Goal: Task Accomplishment & Management: Manage account settings

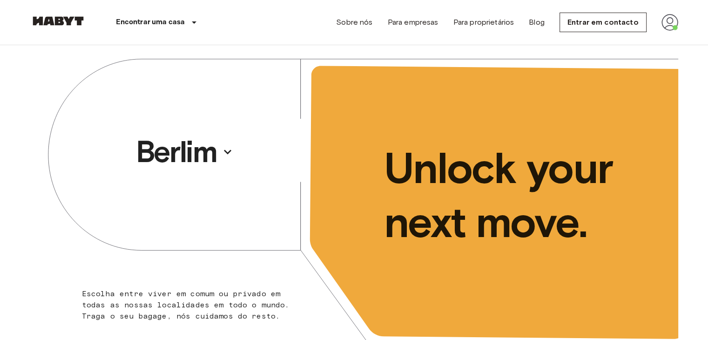
click at [670, 19] on img at bounding box center [670, 22] width 17 height 17
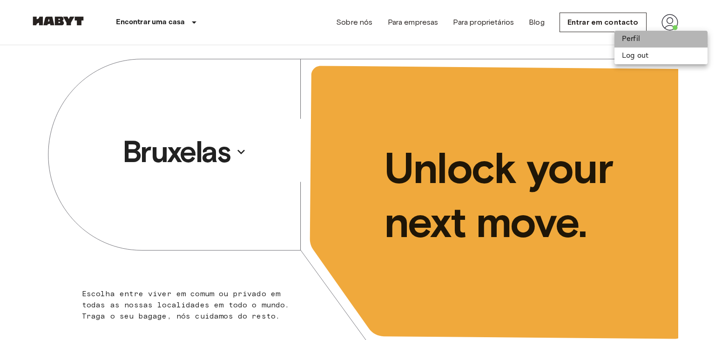
click at [646, 34] on li "Perfil" at bounding box center [661, 39] width 93 height 17
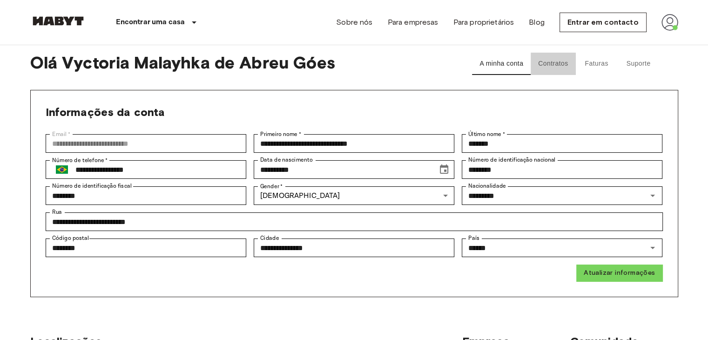
click at [553, 65] on button "Contratos" at bounding box center [553, 64] width 45 height 22
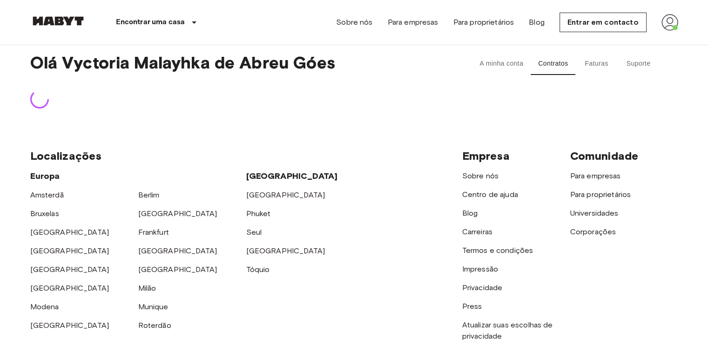
click at [595, 64] on button "Faturas" at bounding box center [597, 64] width 42 height 22
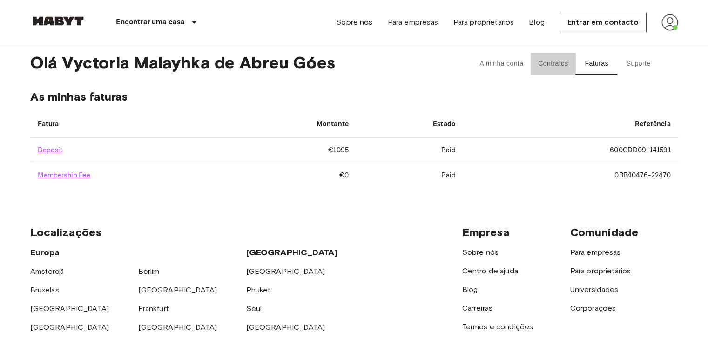
click at [542, 60] on button "Contratos" at bounding box center [553, 64] width 45 height 22
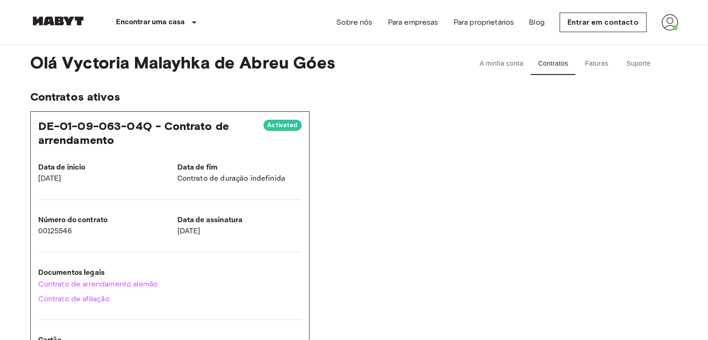
drag, startPoint x: 109, startPoint y: 128, endPoint x: 152, endPoint y: 94, distance: 55.0
click at [109, 127] on span "DE-01-09-063-04Q - Contrato de arrendamento" at bounding box center [133, 132] width 191 height 27
click at [305, 70] on span "Olá Vyctoria Malayhka de Abreu Góes" at bounding box center [238, 64] width 416 height 22
drag, startPoint x: 507, startPoint y: 60, endPoint x: 490, endPoint y: 87, distance: 31.8
click at [506, 61] on button "A minha conta" at bounding box center [501, 64] width 59 height 22
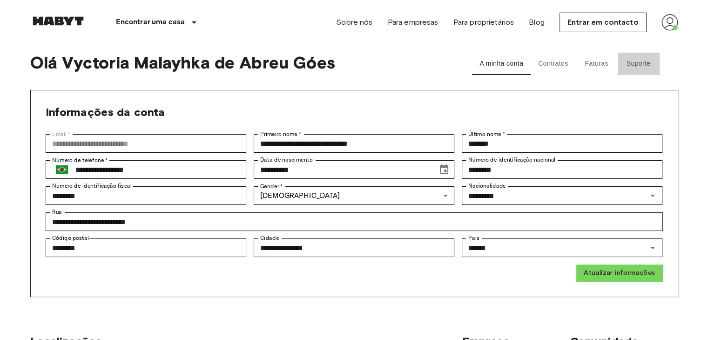
click at [635, 66] on button "Suporte" at bounding box center [639, 64] width 42 height 22
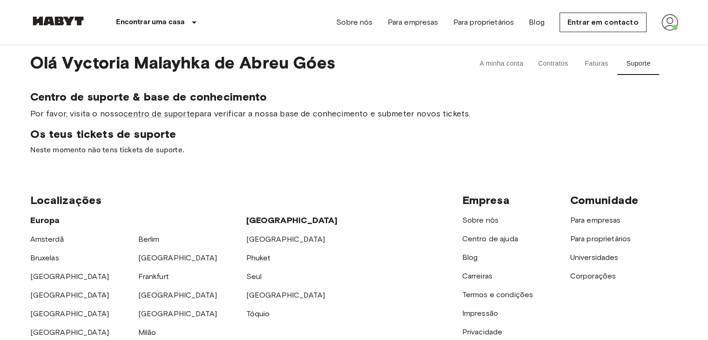
click at [594, 64] on button "Faturas" at bounding box center [597, 64] width 42 height 22
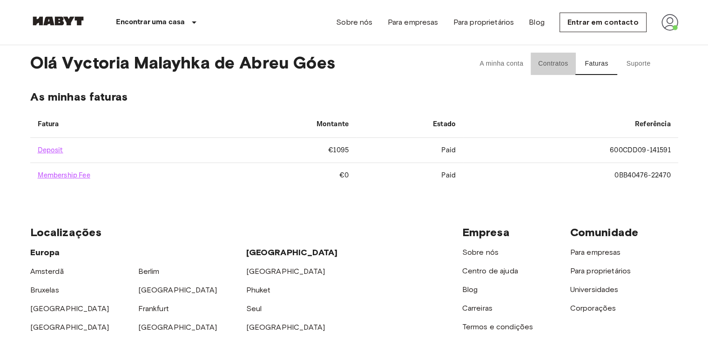
click at [554, 61] on button "Contratos" at bounding box center [553, 64] width 45 height 22
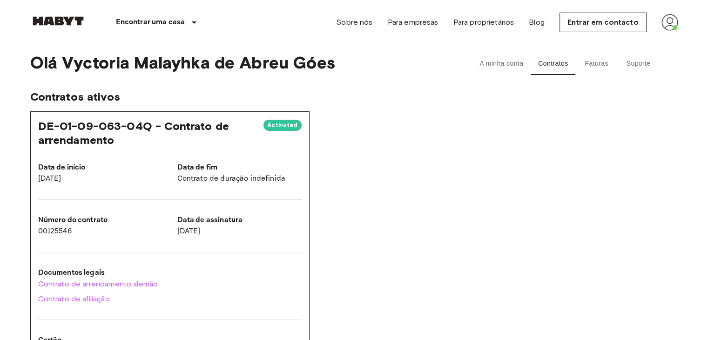
click at [291, 122] on span "Activated" at bounding box center [283, 125] width 38 height 9
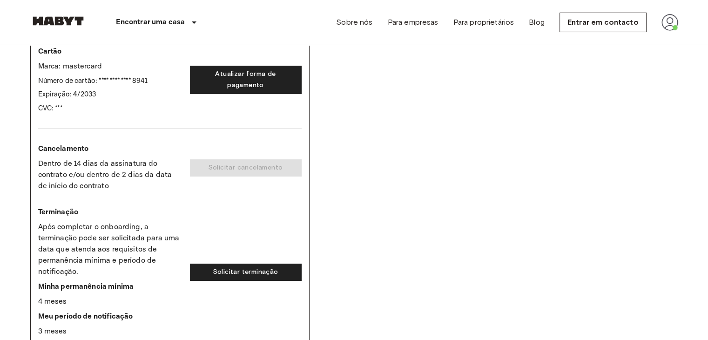
scroll to position [233, 0]
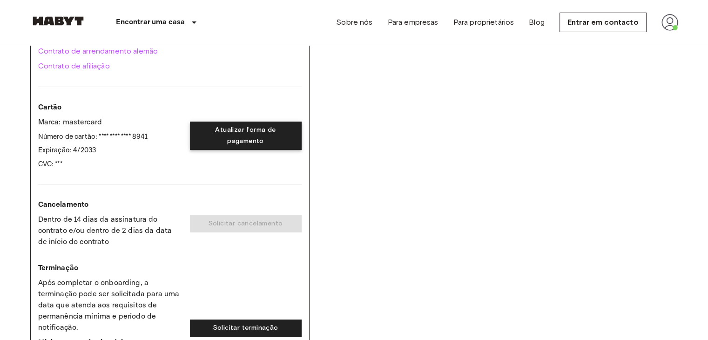
click at [213, 136] on button "Atualizar forma de pagamento" at bounding box center [246, 136] width 112 height 28
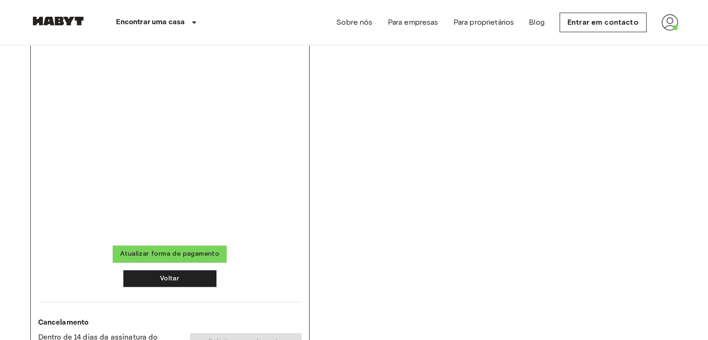
scroll to position [512, 0]
click at [178, 256] on button "Atualizar forma de pagamento" at bounding box center [170, 254] width 114 height 17
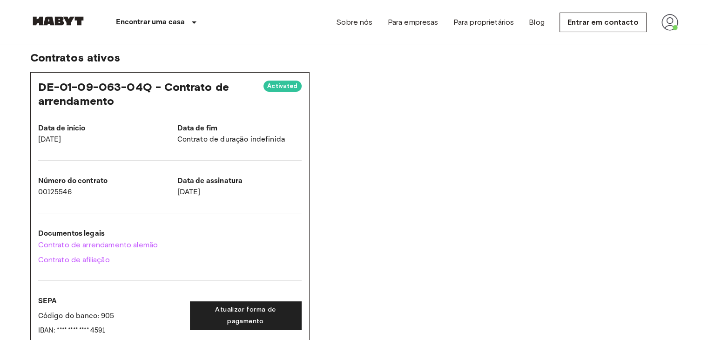
scroll to position [0, 0]
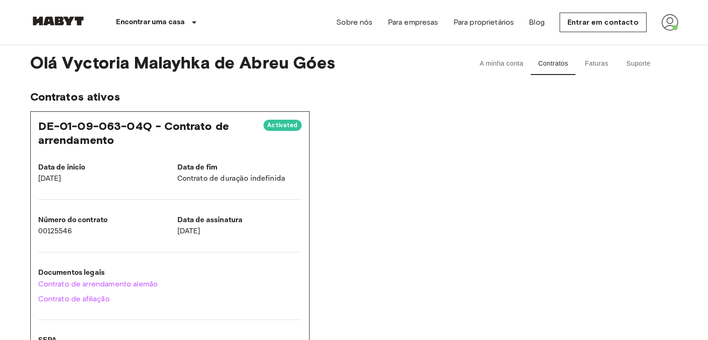
click at [592, 61] on button "Faturas" at bounding box center [597, 64] width 42 height 22
